Goal: Task Accomplishment & Management: Use online tool/utility

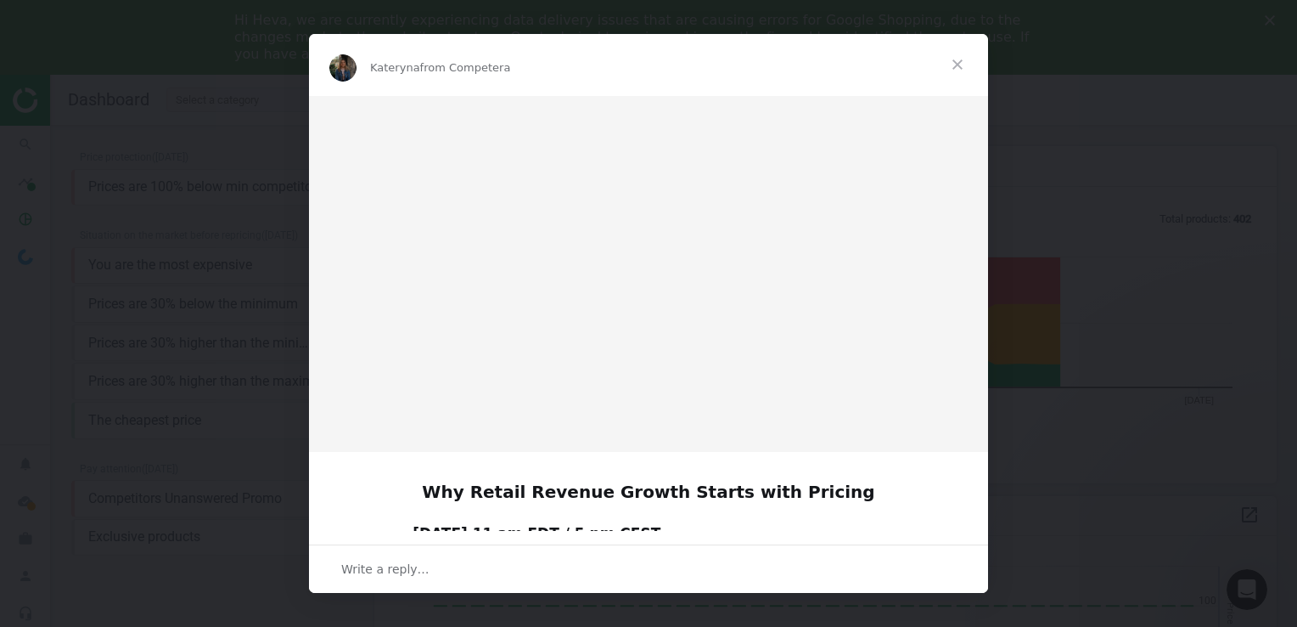
scroll to position [363, 915]
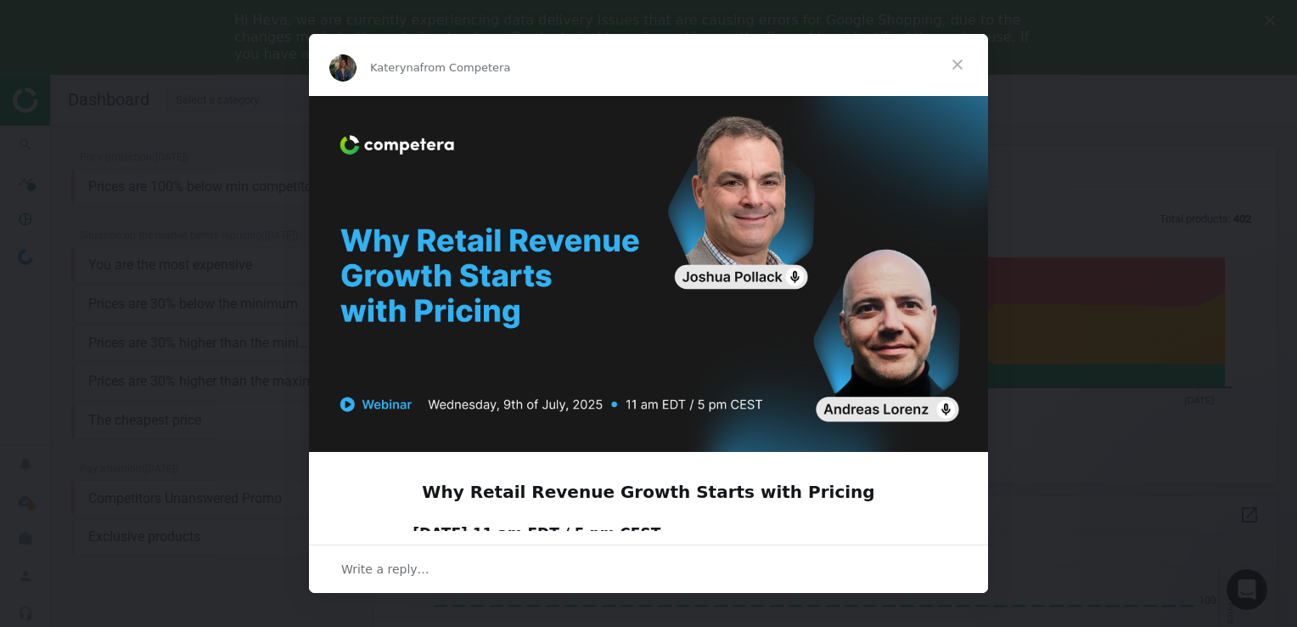
click at [955, 65] on span "Close" at bounding box center [957, 64] width 61 height 61
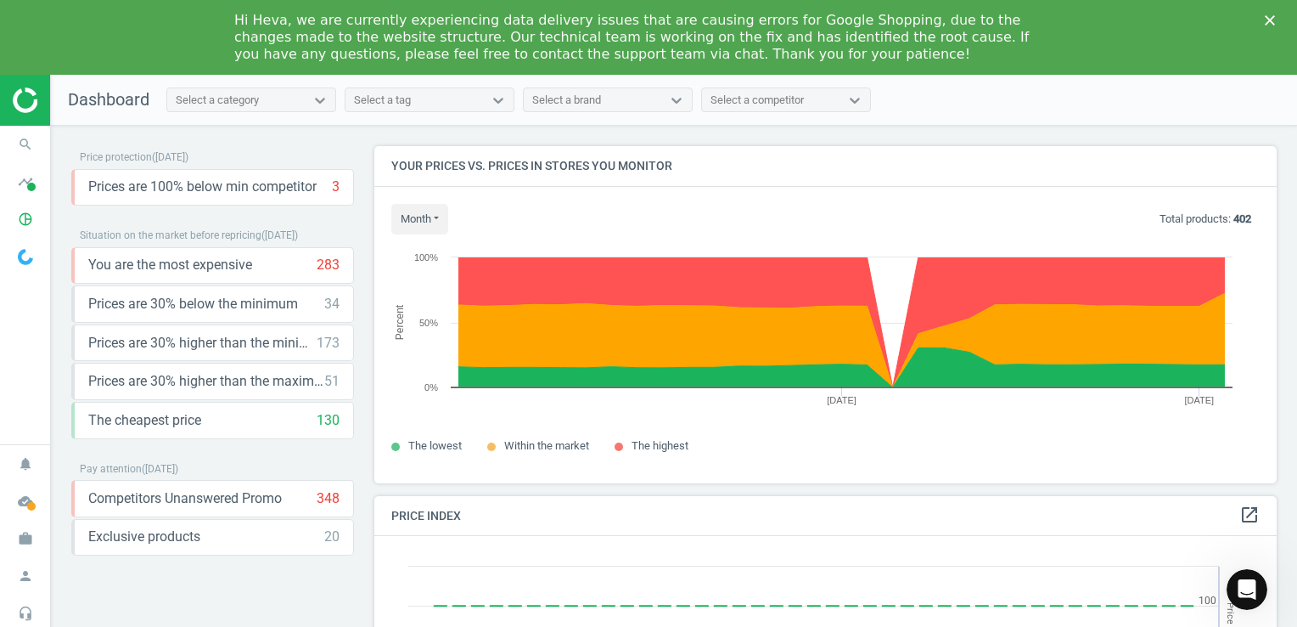
click at [1268, 25] on icon "Close" at bounding box center [1270, 20] width 10 height 10
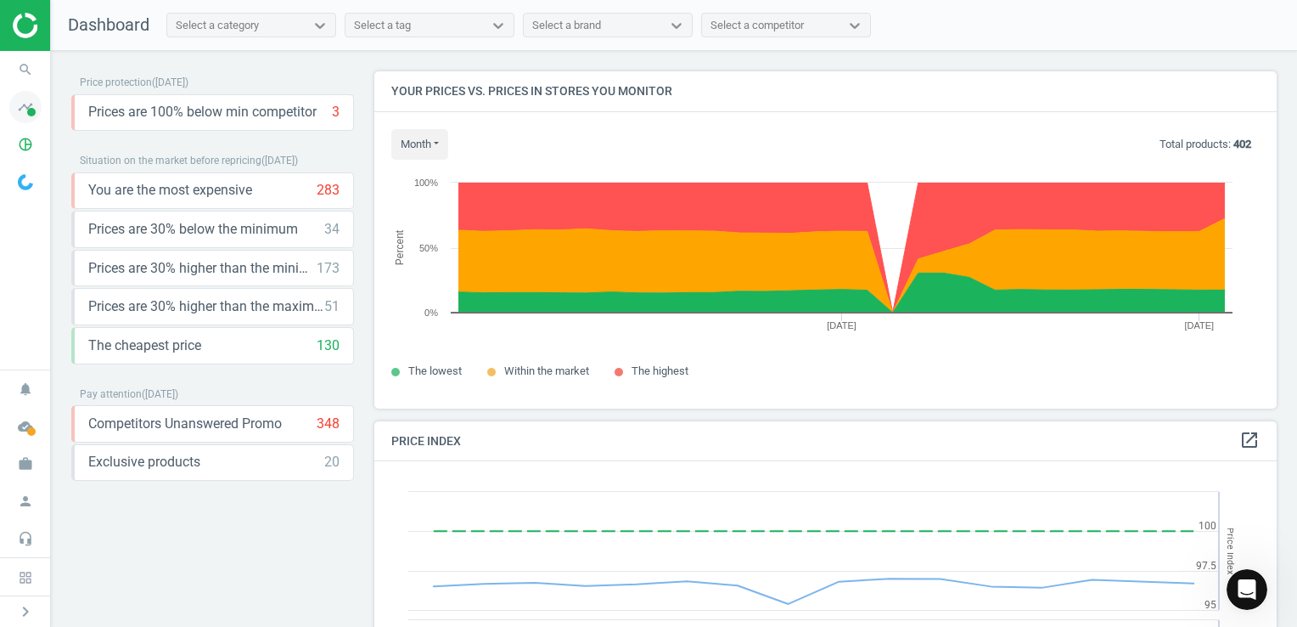
click at [24, 113] on icon "timeline" at bounding box center [25, 107] width 32 height 32
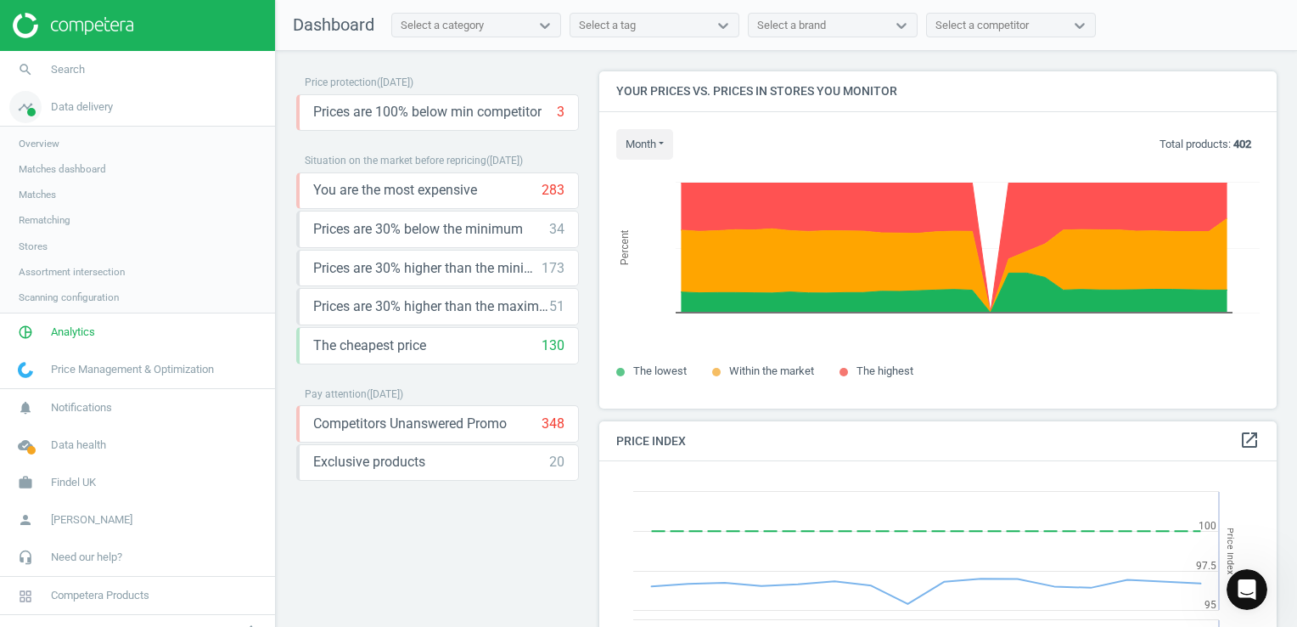
scroll to position [8, 8]
click at [72, 167] on span "Matches dashboard" at bounding box center [62, 169] width 87 height 14
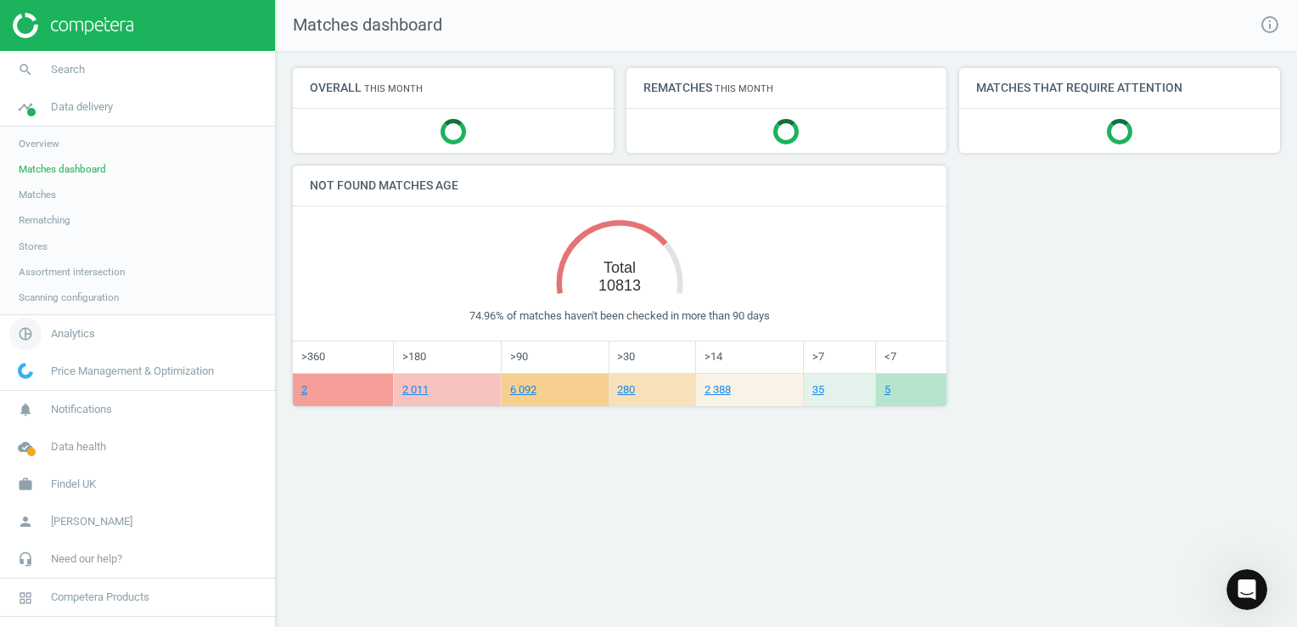
click at [65, 328] on span "Analytics" at bounding box center [73, 333] width 44 height 15
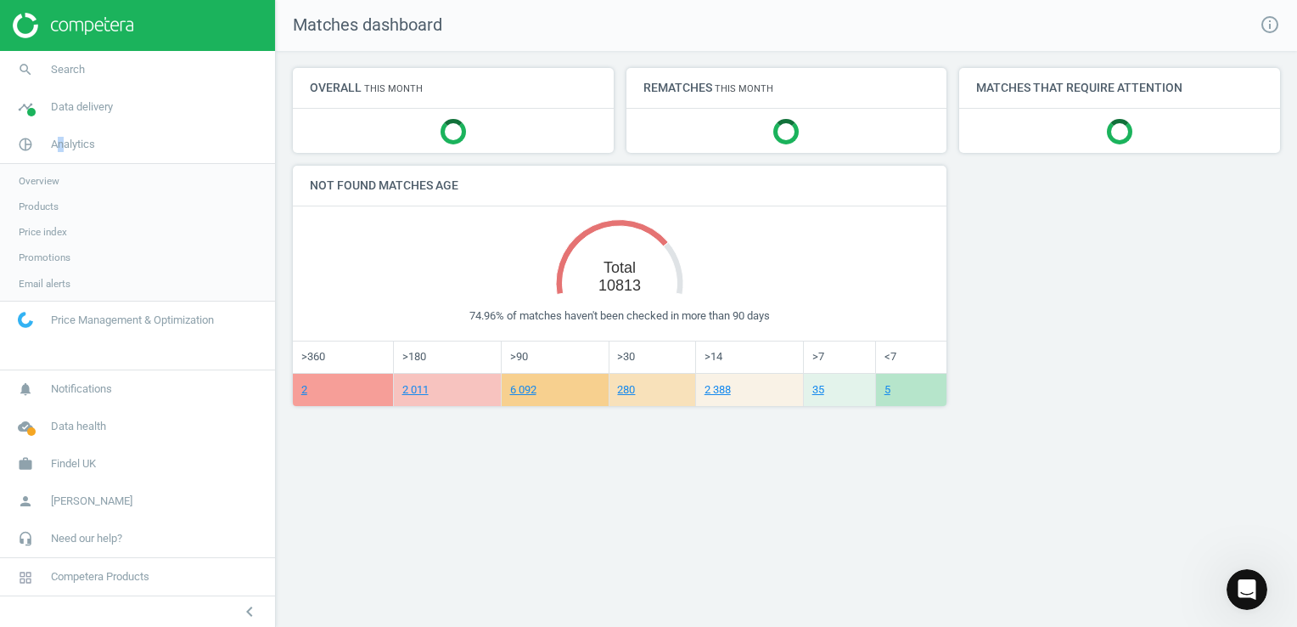
click at [33, 200] on span "Products" at bounding box center [39, 207] width 40 height 14
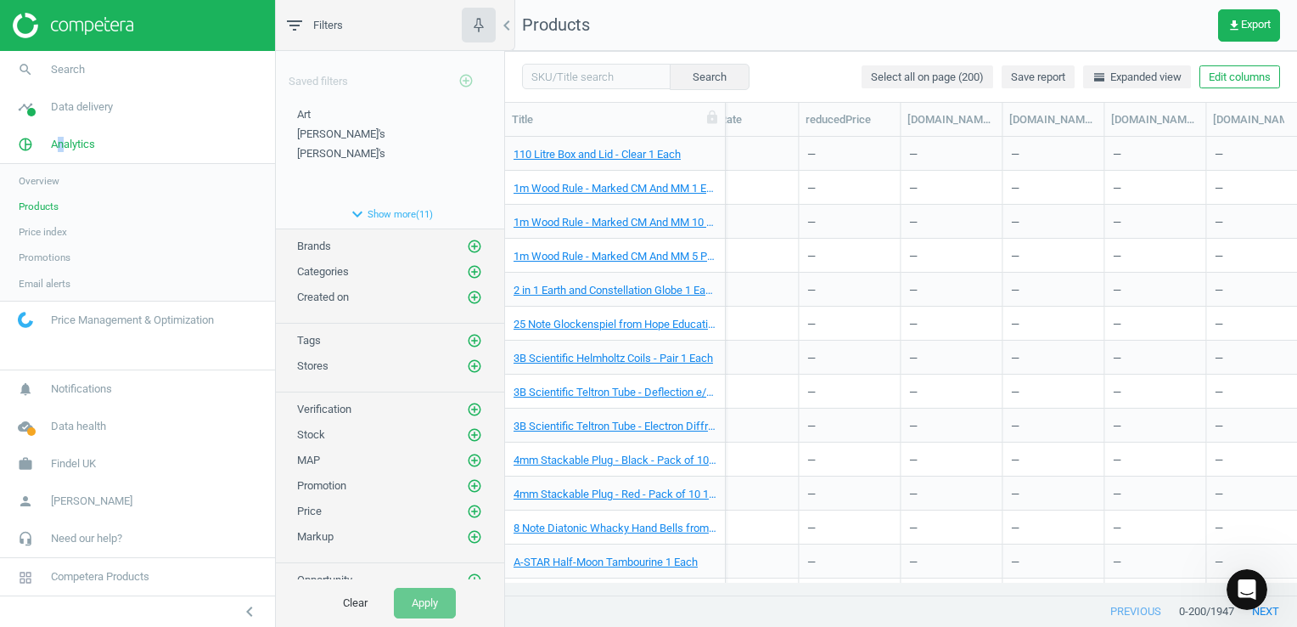
scroll to position [0, 1389]
drag, startPoint x: 465, startPoint y: 239, endPoint x: 457, endPoint y: 245, distance: 9.9
click at [467, 239] on icon "add_circle_outline" at bounding box center [474, 246] width 15 height 15
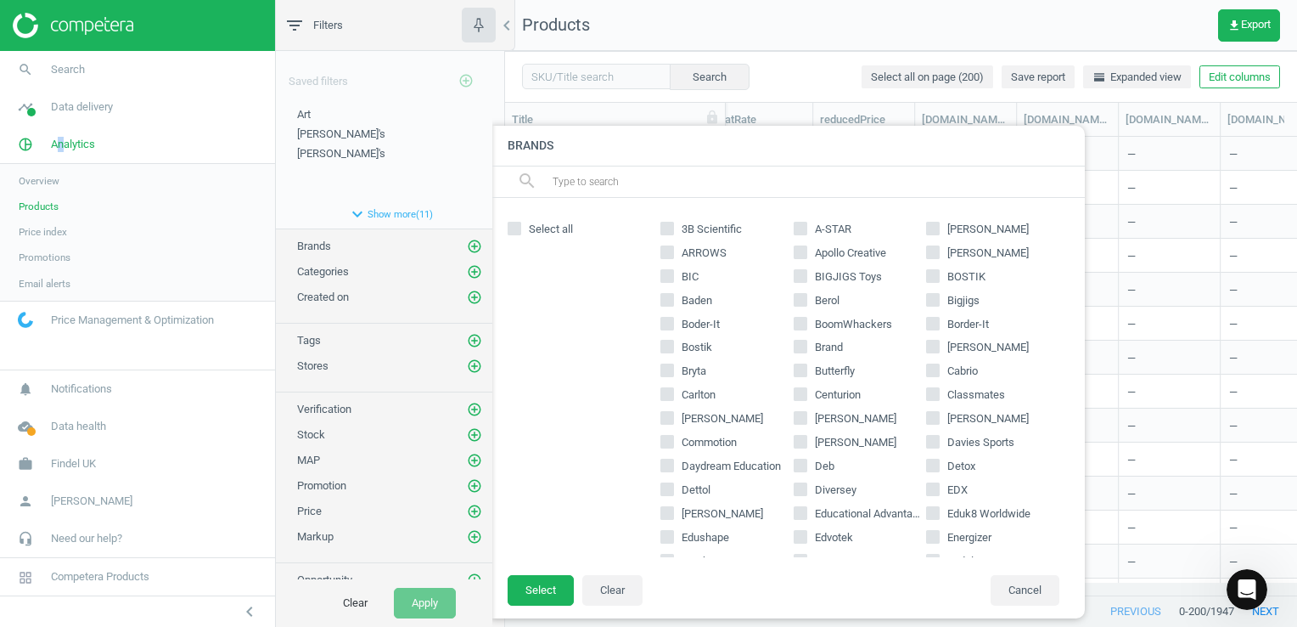
click at [672, 272] on input "BIC" at bounding box center [667, 275] width 11 height 11
checkbox input "true"
click at [537, 593] on button "Select" at bounding box center [541, 590] width 66 height 31
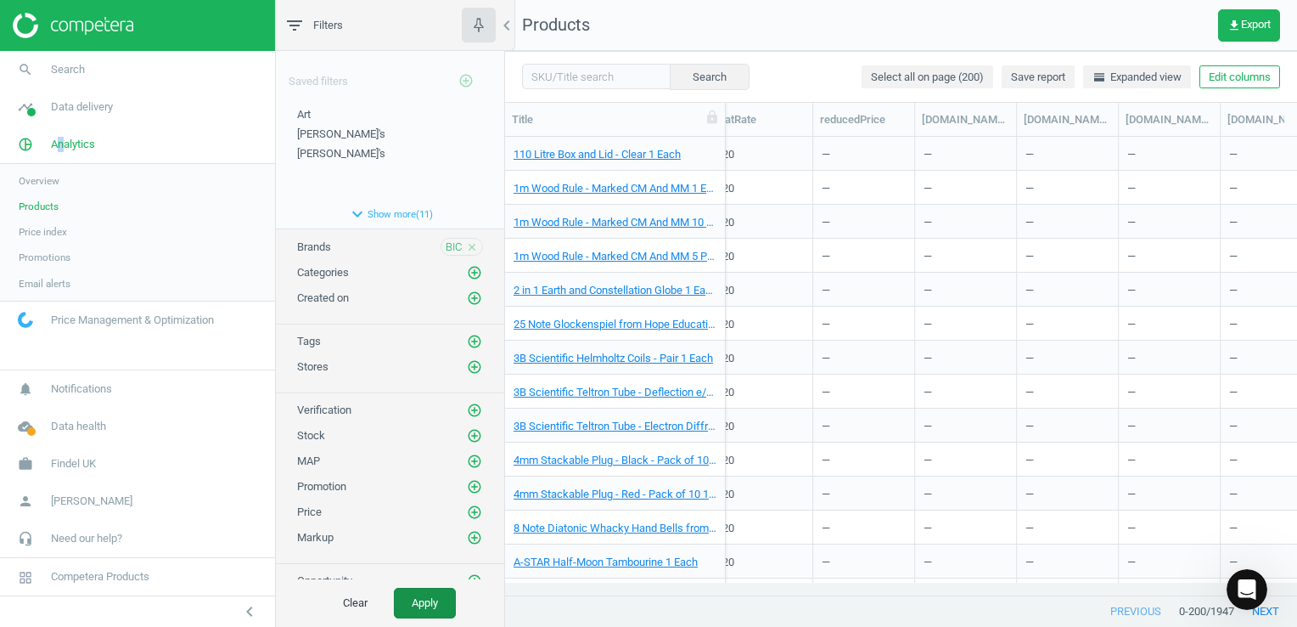
click at [435, 605] on button "Apply" at bounding box center [425, 603] width 62 height 31
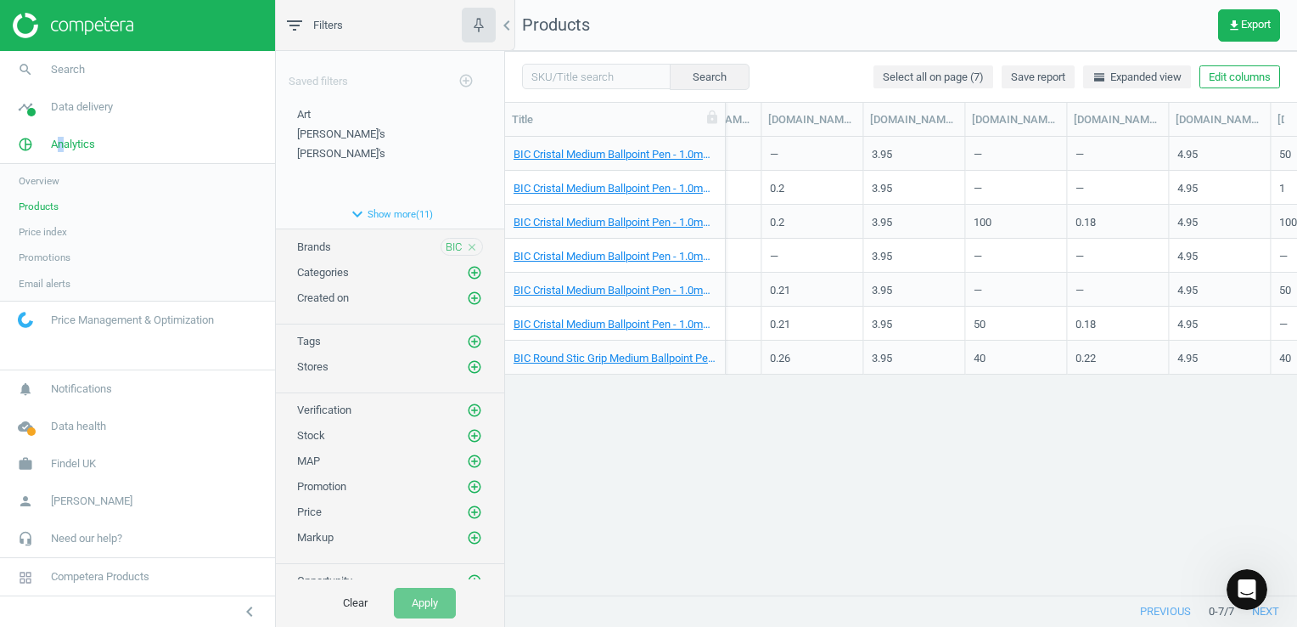
scroll to position [0, 1617]
